Goal: Transaction & Acquisition: Purchase product/service

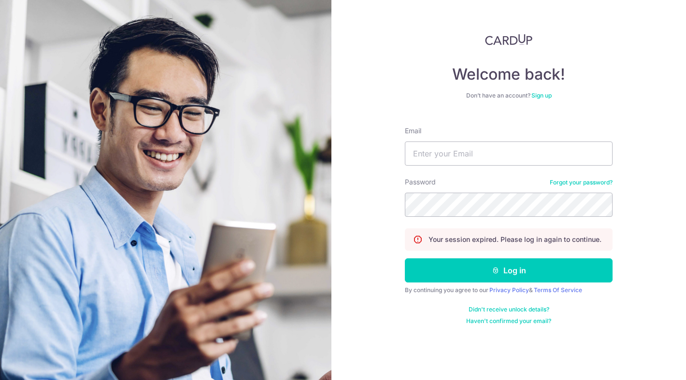
type input "icues88@yahoo.com"
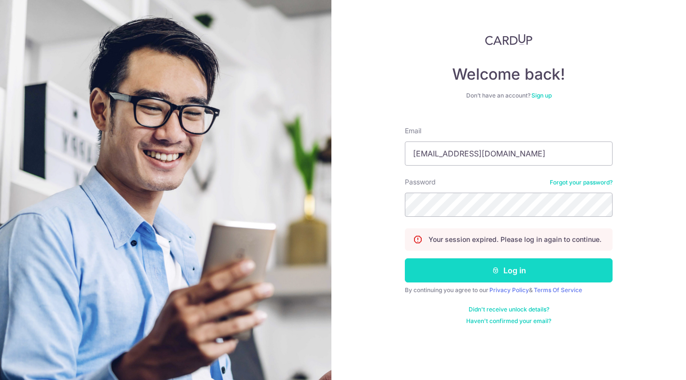
click at [511, 267] on button "Log in" at bounding box center [509, 270] width 208 height 24
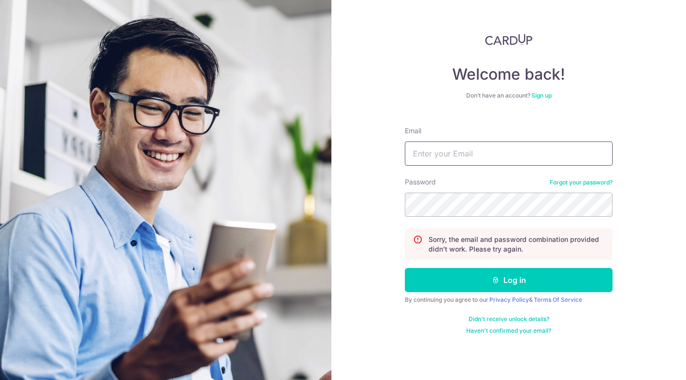
click at [497, 156] on input "Email" at bounding box center [509, 153] width 208 height 24
type input "icues88@yahoo.com"
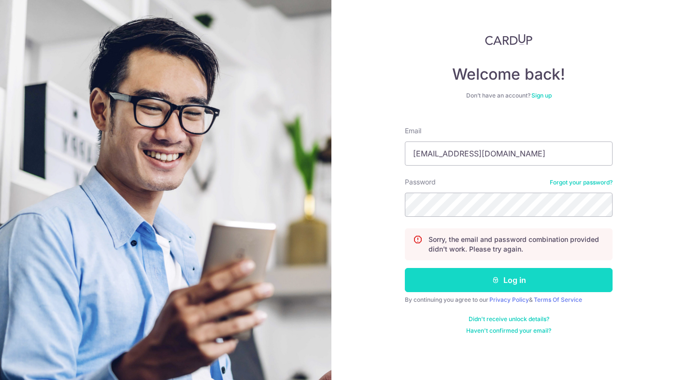
click at [586, 282] on button "Log in" at bounding box center [509, 280] width 208 height 24
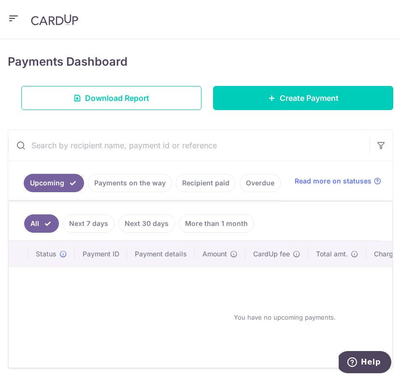
scroll to position [158, 0]
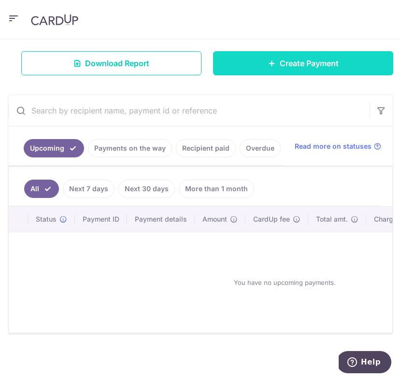
click at [331, 70] on link "Create Payment" at bounding box center [303, 63] width 180 height 24
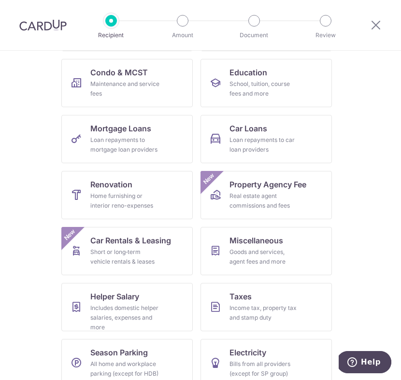
scroll to position [156, 0]
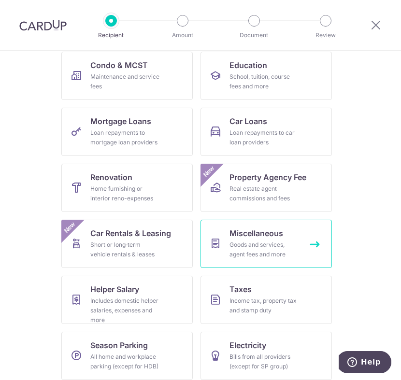
click at [261, 243] on div "Goods and services, agent fees and more" at bounding box center [264, 249] width 70 height 19
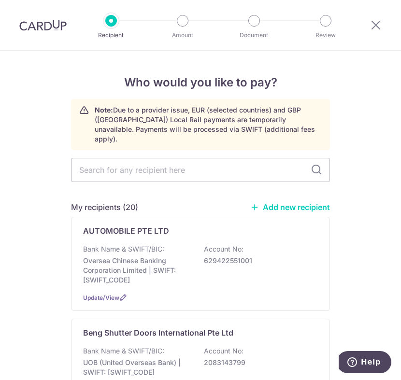
click at [316, 202] on link "Add new recipient" at bounding box center [290, 207] width 80 height 10
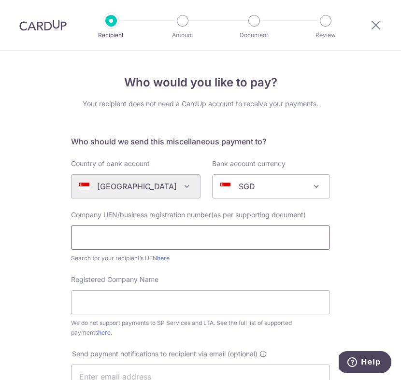
click at [157, 238] on input "text" at bounding box center [200, 237] width 259 height 24
paste input "202348749NA00#XNAP"
type input "202348749N"
click at [193, 302] on input "Registered Company Name" at bounding box center [200, 302] width 259 height 24
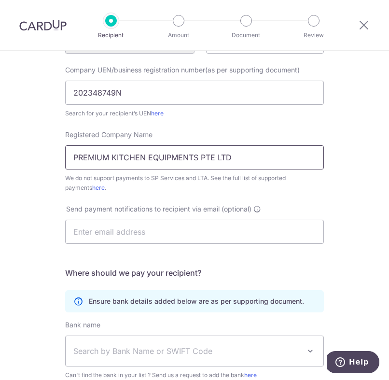
scroll to position [152, 0]
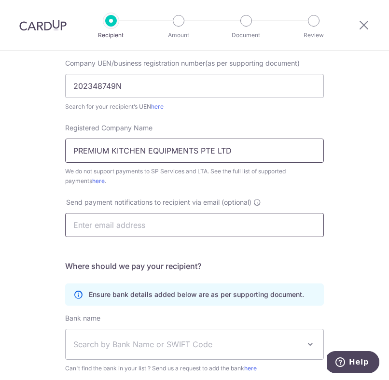
type input "PREMIUM KITCHEN EQUIPMENTS PTE LTD"
click at [181, 221] on input "text" at bounding box center [194, 225] width 259 height 24
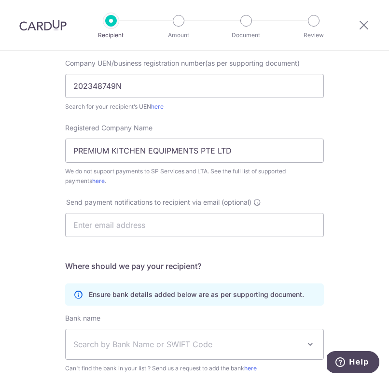
click at [276, 263] on h5 "Where should we pay your recipient?" at bounding box center [194, 266] width 259 height 12
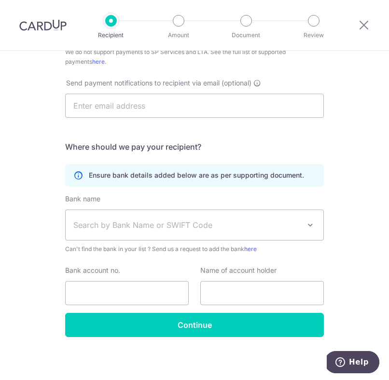
scroll to position [273, 0]
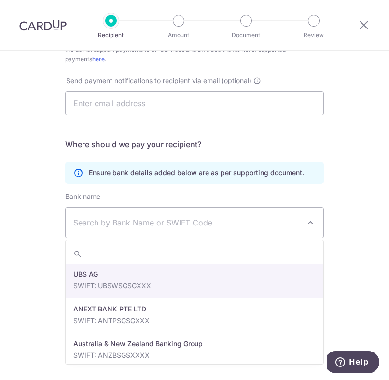
click at [221, 218] on span "Search by Bank Name or SWIFT Code" at bounding box center [186, 223] width 227 height 12
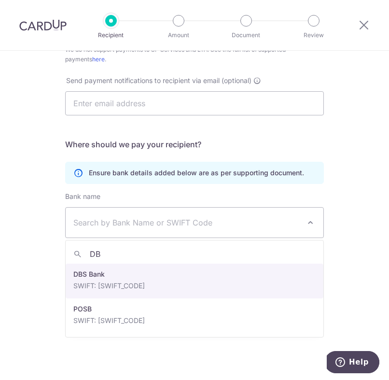
type input "DB"
select select "6"
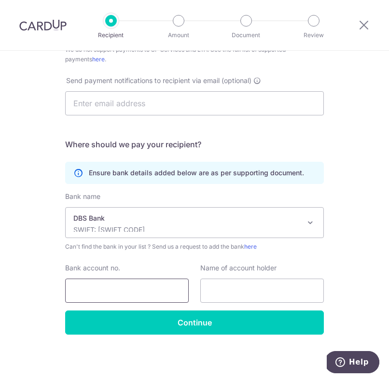
click at [172, 291] on input "Bank account no." at bounding box center [127, 291] width 124 height 24
type input "885215050141"
click at [264, 291] on input "text" at bounding box center [262, 291] width 124 height 24
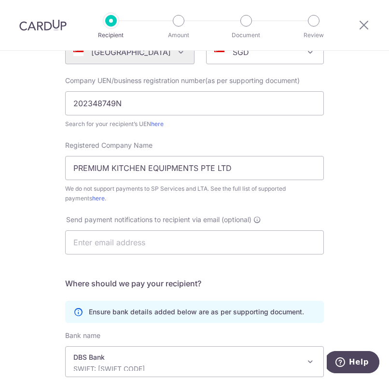
scroll to position [85, 0]
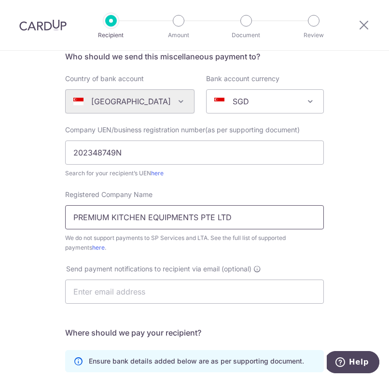
drag, startPoint x: 235, startPoint y: 216, endPoint x: 69, endPoint y: 214, distance: 166.1
click at [69, 214] on input "PREMIUM KITCHEN EQUIPMENTS PTE LTD" at bounding box center [194, 217] width 259 height 24
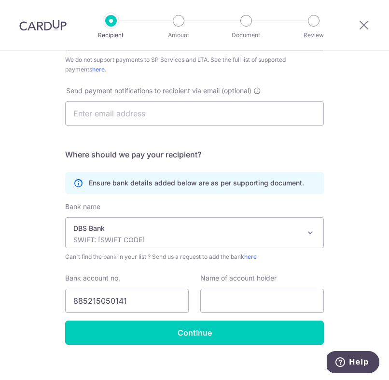
scroll to position [273, 0]
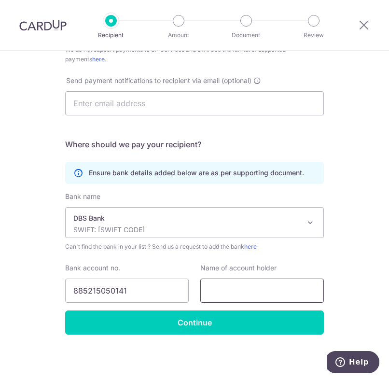
click at [258, 292] on input "text" at bounding box center [262, 291] width 124 height 24
paste input "PREMIUM KITCHEN EQUIPMENTS PTE LTD"
click at [214, 289] on input "PREMIUM KITCHEN EQUIPMENTS PTE LTD" at bounding box center [262, 291] width 124 height 24
click at [207, 290] on input "PREMIUM KITCHEN EQUIPMENTS PTE LTD" at bounding box center [262, 291] width 124 height 24
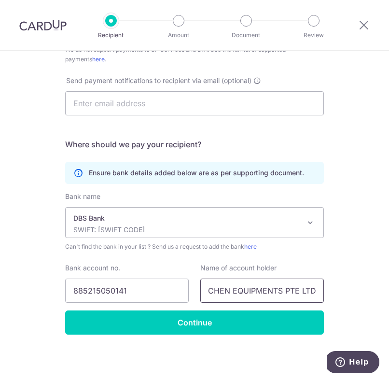
click at [207, 290] on input "PREMIUM KITCHEN EQUIPMENTS PTE LTD" at bounding box center [262, 291] width 124 height 24
drag, startPoint x: 207, startPoint y: 290, endPoint x: 148, endPoint y: 292, distance: 58.9
click at [148, 292] on div "Bank account no. 885215050141 Name of account holder PREMIUM KITCHEN EQUIPMENTS…" at bounding box center [194, 283] width 270 height 40
type input "PREMIUM KITCHEN EQUIPMENTS PTE LTD"
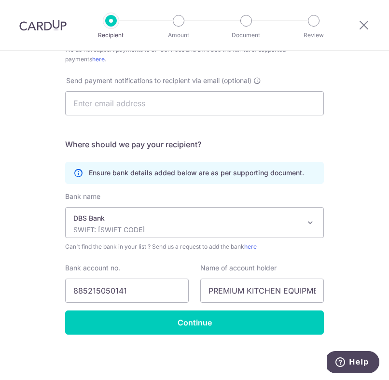
click at [318, 257] on div "Bank name (Select from our list, or add a new bank ) Select Bank UBS AG ANEXT B…" at bounding box center [194, 251] width 259 height 119
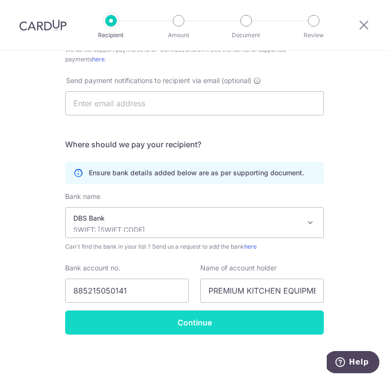
click at [227, 322] on input "Continue" at bounding box center [194, 322] width 259 height 24
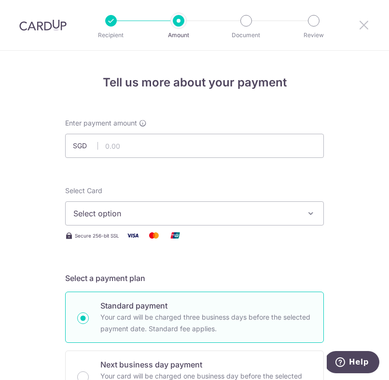
click at [368, 21] on icon at bounding box center [364, 25] width 12 height 12
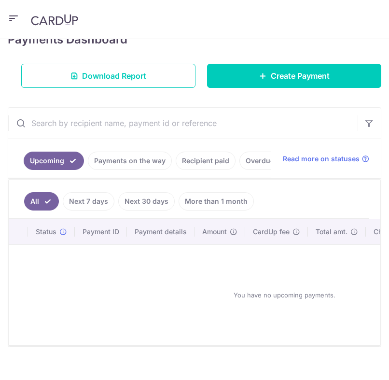
scroll to position [146, 0]
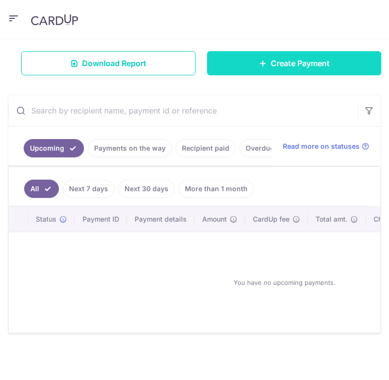
click at [264, 70] on link "Create Payment" at bounding box center [294, 63] width 174 height 24
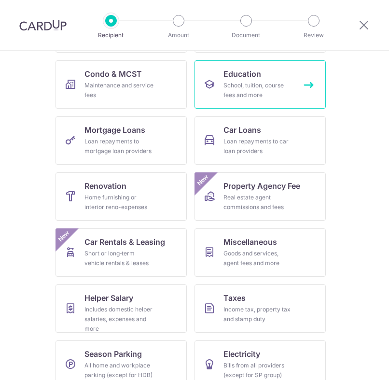
scroll to position [164, 0]
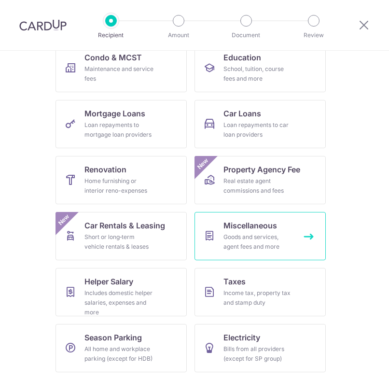
click at [261, 238] on div "Goods and services, agent fees and more" at bounding box center [259, 241] width 70 height 19
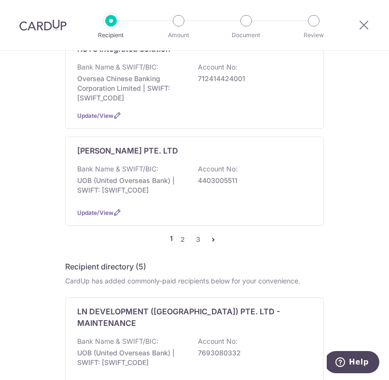
scroll to position [992, 0]
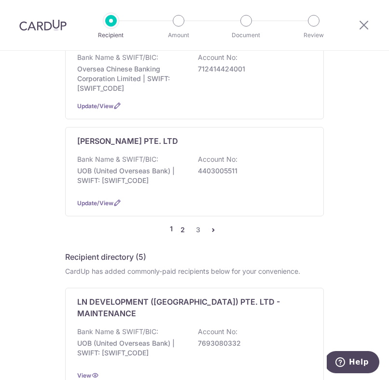
click at [183, 224] on link "2" at bounding box center [183, 230] width 12 height 12
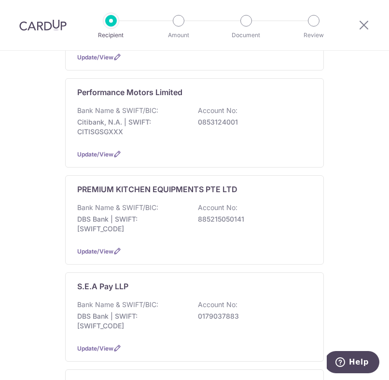
scroll to position [639, 0]
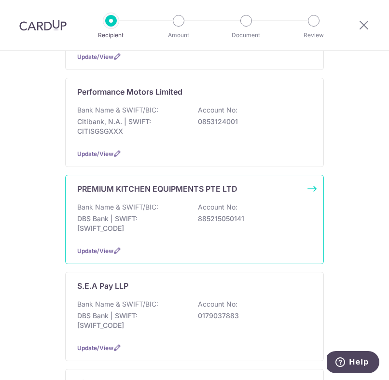
click at [160, 214] on p "DBS Bank | SWIFT: [SWIFT_CODE]" at bounding box center [131, 223] width 108 height 19
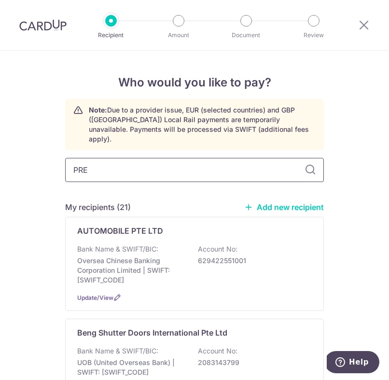
type input "PREM"
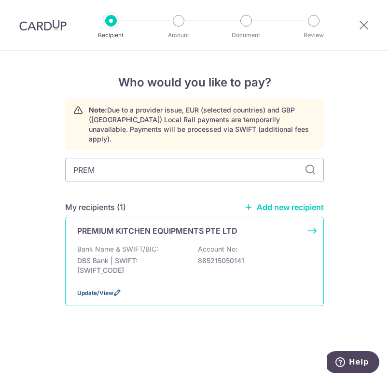
click at [112, 289] on span "Update/View" at bounding box center [95, 292] width 36 height 7
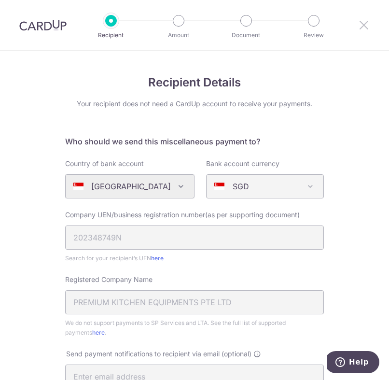
click at [365, 26] on icon at bounding box center [364, 25] width 12 height 12
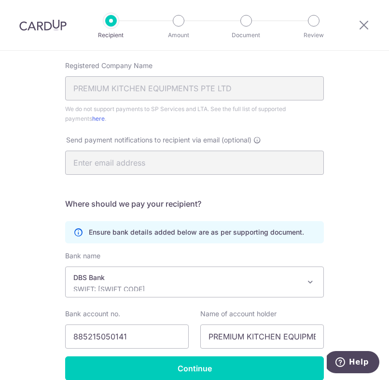
scroll to position [260, 0]
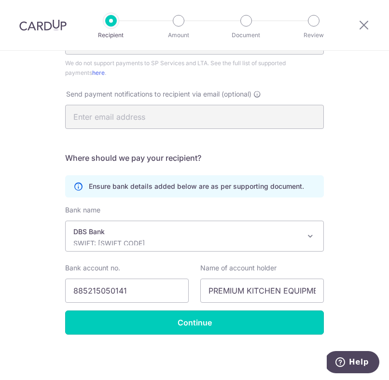
click at [209, 325] on input "Continue" at bounding box center [194, 322] width 259 height 24
click at [210, 325] on div "Continue" at bounding box center [194, 322] width 270 height 24
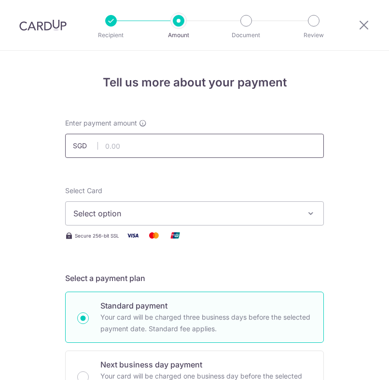
click at [146, 150] on input "text" at bounding box center [194, 146] width 259 height 24
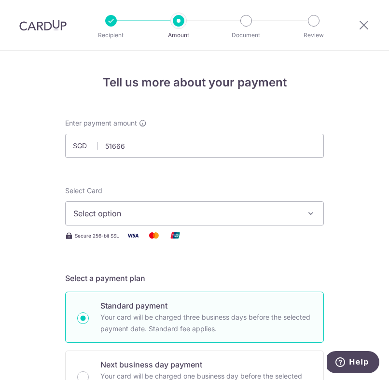
type input "51,666.00"
click at [188, 224] on button "Select option" at bounding box center [194, 213] width 259 height 24
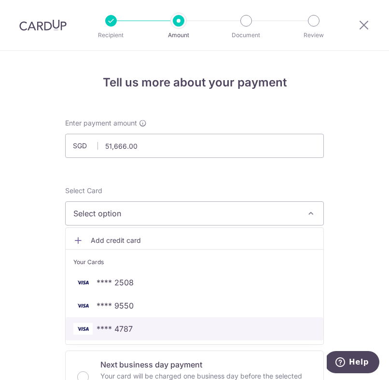
click at [143, 329] on span "**** 4787" at bounding box center [194, 329] width 242 height 12
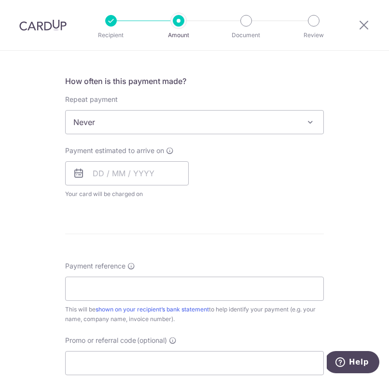
scroll to position [380, 0]
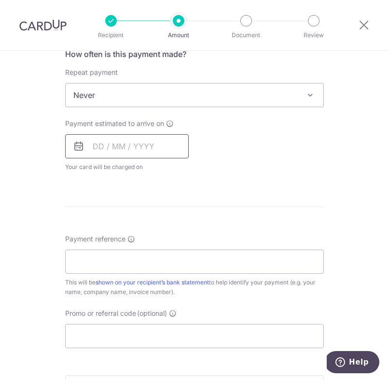
click at [102, 145] on input "text" at bounding box center [127, 146] width 124 height 24
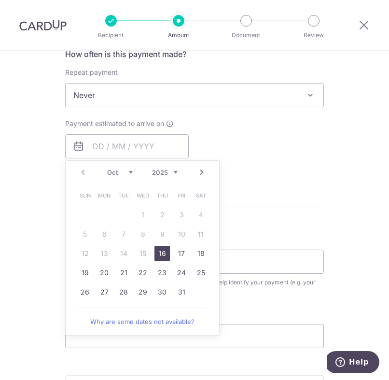
click at [163, 256] on link "16" at bounding box center [162, 253] width 15 height 15
type input "[DATE]"
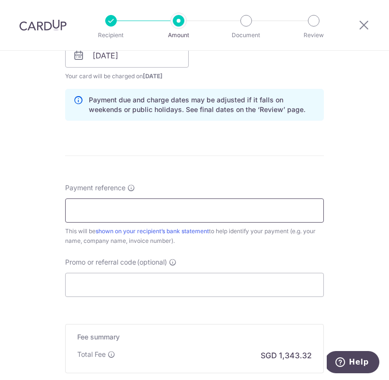
scroll to position [473, 0]
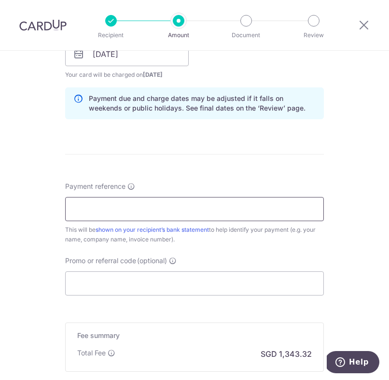
click at [147, 216] on input "Payment reference" at bounding box center [194, 209] width 259 height 24
click at [95, 281] on input "Promo or referral code (optional)" at bounding box center [194, 283] width 259 height 24
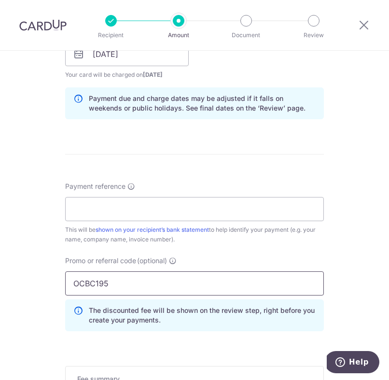
type input "OCBC195"
click at [214, 159] on form "Enter payment amount SGD 51,666.00 51666.00 Select Card **** 4787 Add credit ca…" at bounding box center [194, 70] width 259 height 848
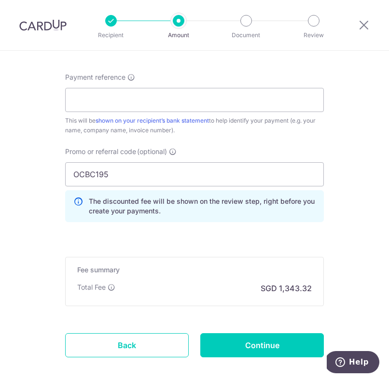
scroll to position [632, 0]
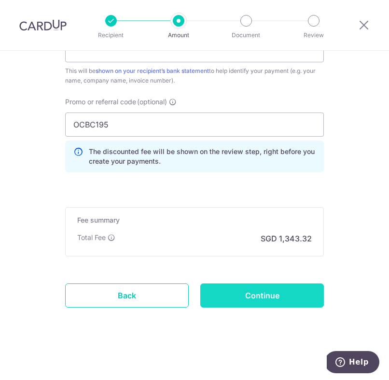
click at [247, 298] on input "Continue" at bounding box center [262, 295] width 124 height 24
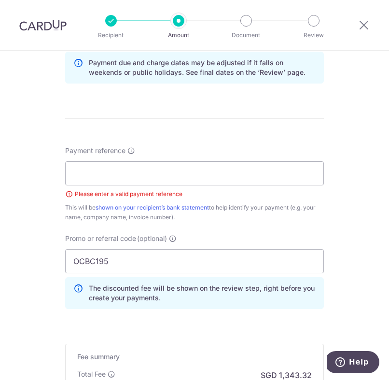
scroll to position [444, 0]
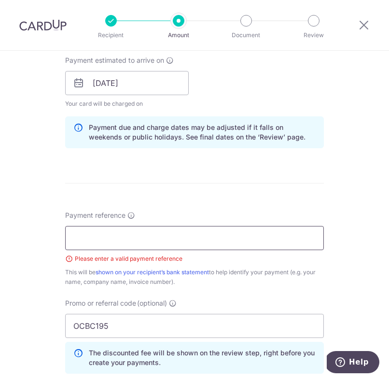
click at [145, 234] on input "Payment reference" at bounding box center [194, 238] width 259 height 24
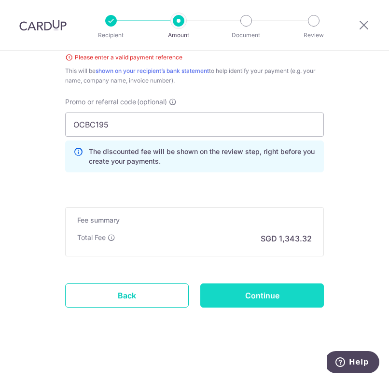
type input "tan"
click at [269, 299] on input "Continue" at bounding box center [262, 295] width 124 height 24
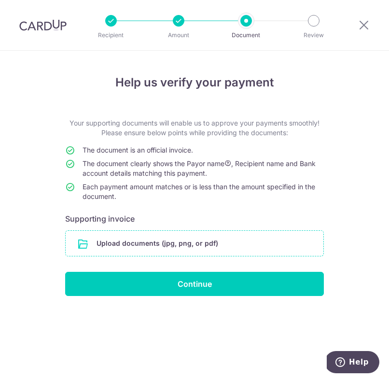
click at [147, 242] on input "file" at bounding box center [195, 243] width 258 height 25
click at [166, 246] on input "file" at bounding box center [195, 243] width 258 height 25
click at [164, 245] on input "file" at bounding box center [195, 243] width 258 height 25
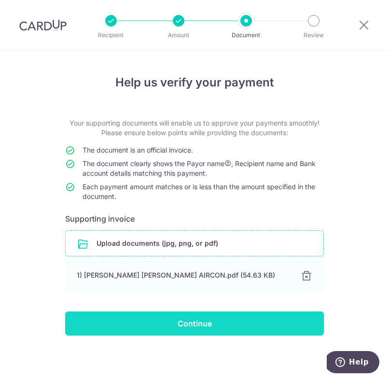
click at [195, 324] on input "Continue" at bounding box center [194, 323] width 259 height 24
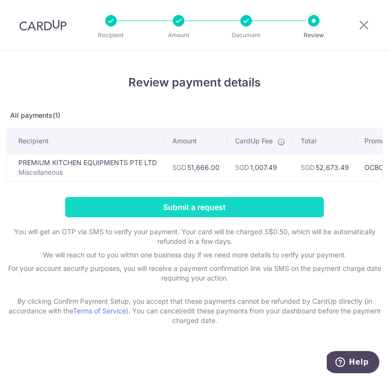
click at [197, 211] on input "Submit a request" at bounding box center [194, 207] width 259 height 20
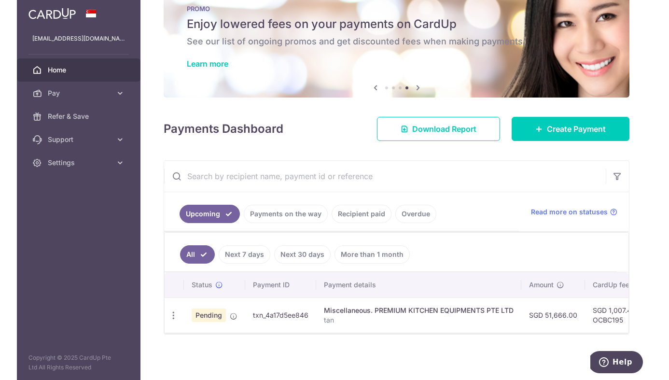
scroll to position [14, 0]
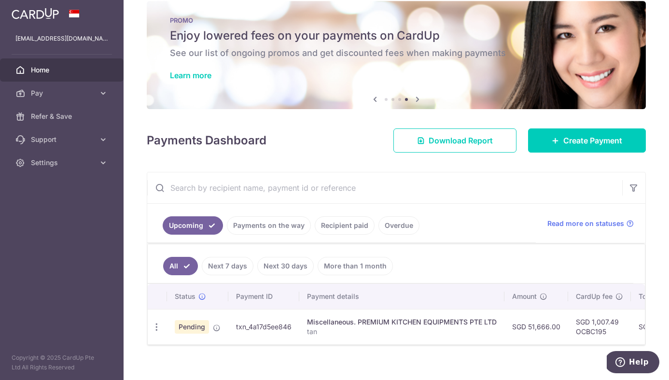
click at [291, 228] on link "Payments on the way" at bounding box center [269, 225] width 84 height 18
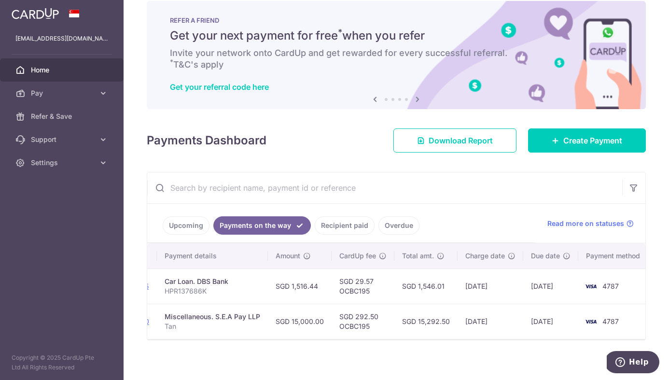
scroll to position [0, 0]
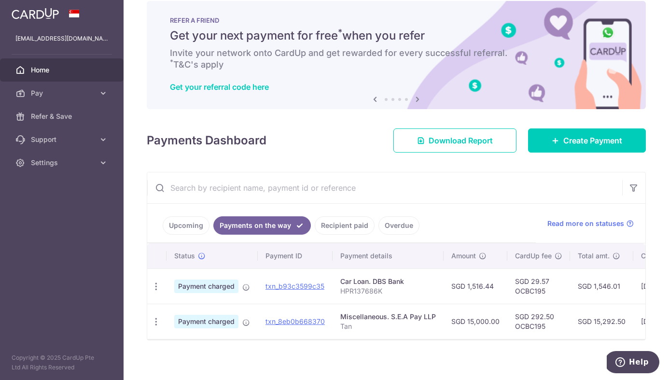
click at [199, 226] on link "Upcoming" at bounding box center [186, 225] width 47 height 18
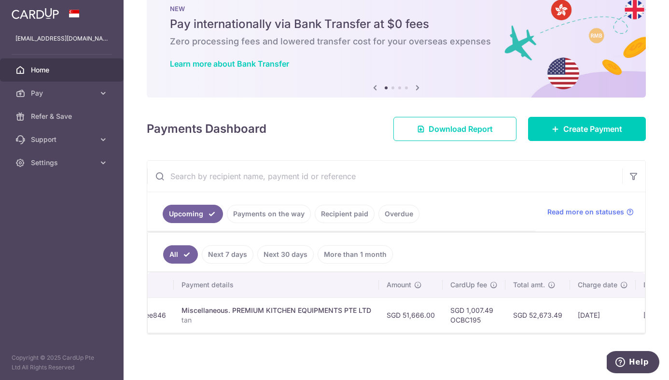
scroll to position [25, 0]
